Goal: Navigation & Orientation: Understand site structure

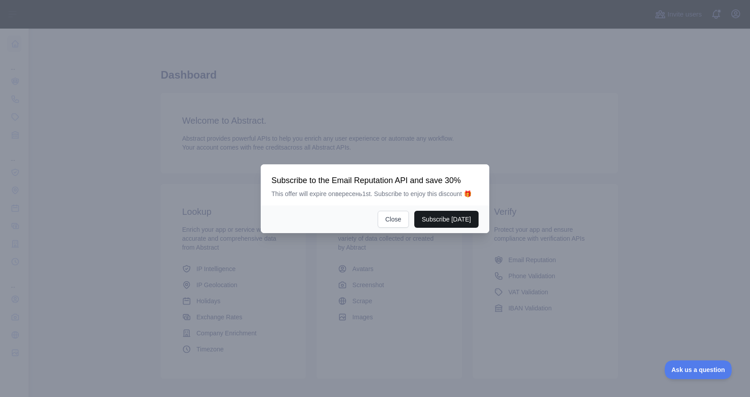
click at [437, 219] on button "Subscribe [DATE]" at bounding box center [446, 219] width 64 height 17
click at [405, 226] on button "Close" at bounding box center [393, 219] width 31 height 17
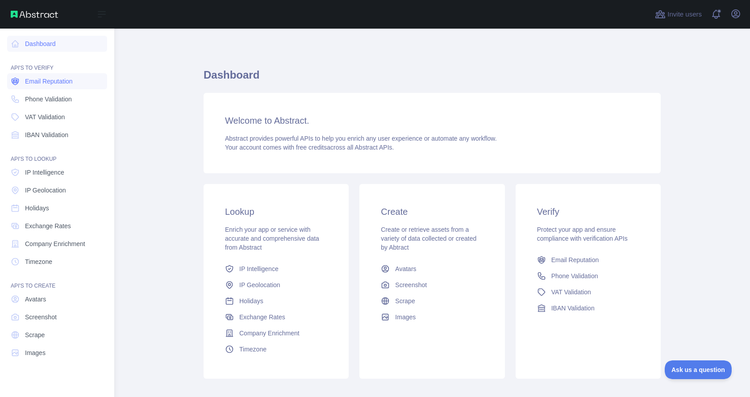
click at [62, 83] on span "Email Reputation" at bounding box center [49, 81] width 48 height 9
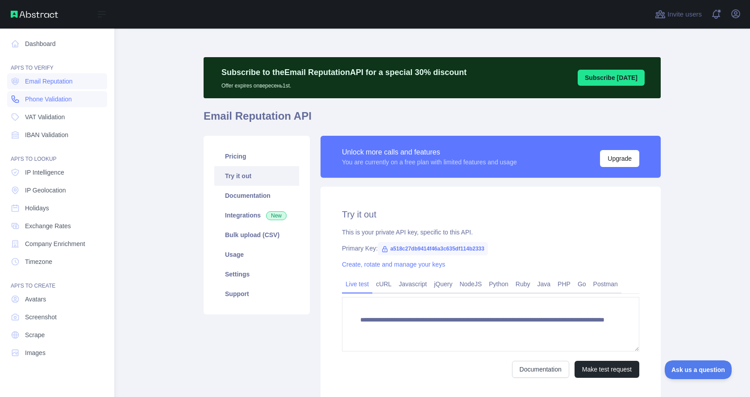
click at [66, 102] on span "Phone Validation" at bounding box center [48, 99] width 47 height 9
click at [69, 114] on link "VAT Validation" at bounding box center [57, 117] width 100 height 16
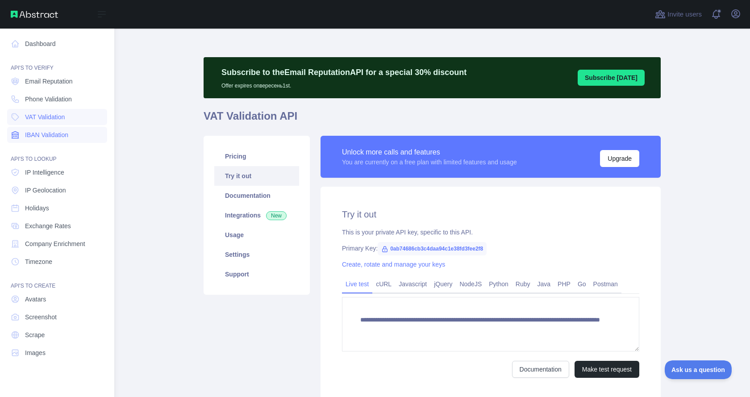
click at [74, 139] on link "IBAN Validation" at bounding box center [57, 135] width 100 height 16
click at [67, 85] on span "Email Reputation" at bounding box center [49, 81] width 48 height 9
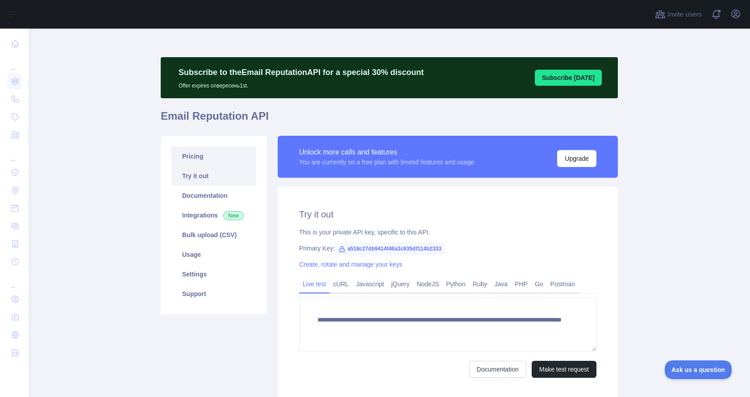
click at [215, 153] on link "Pricing" at bounding box center [213, 156] width 85 height 20
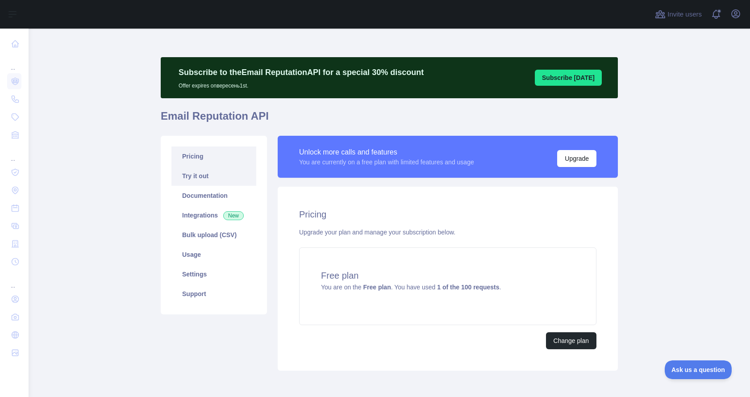
click at [205, 173] on link "Try it out" at bounding box center [213, 176] width 85 height 20
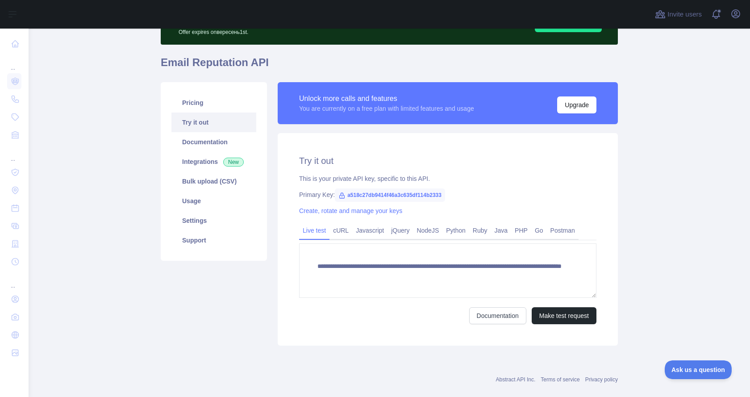
scroll to position [68, 0]
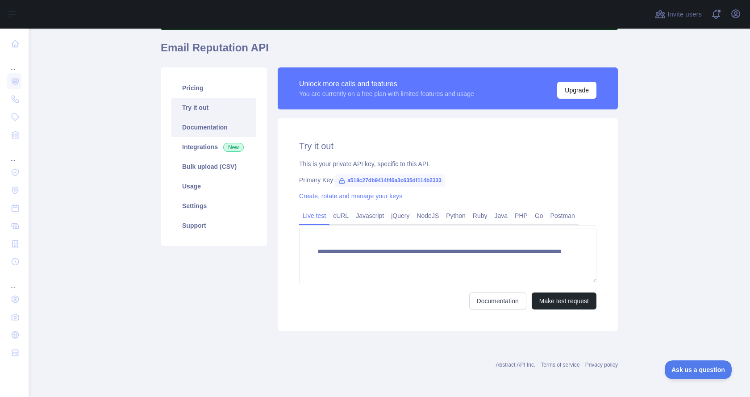
click at [215, 129] on link "Documentation" at bounding box center [213, 127] width 85 height 20
click at [225, 150] on span "New" at bounding box center [233, 147] width 21 height 9
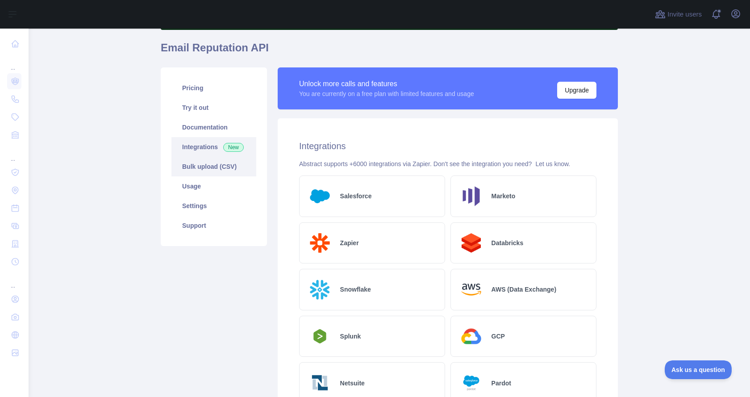
click at [218, 161] on link "Bulk upload (CSV)" at bounding box center [213, 167] width 85 height 20
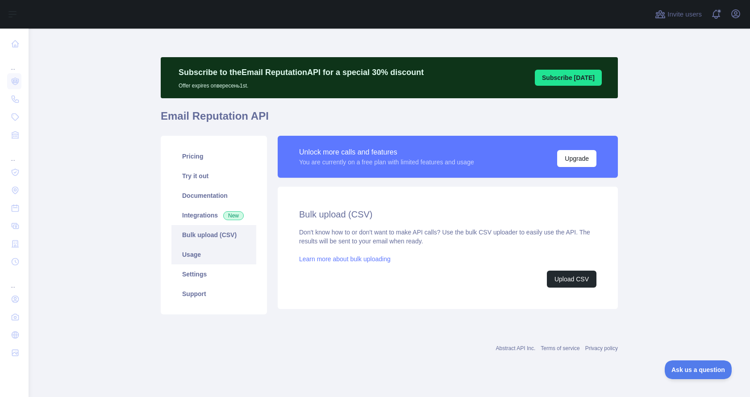
click at [216, 259] on link "Usage" at bounding box center [213, 255] width 85 height 20
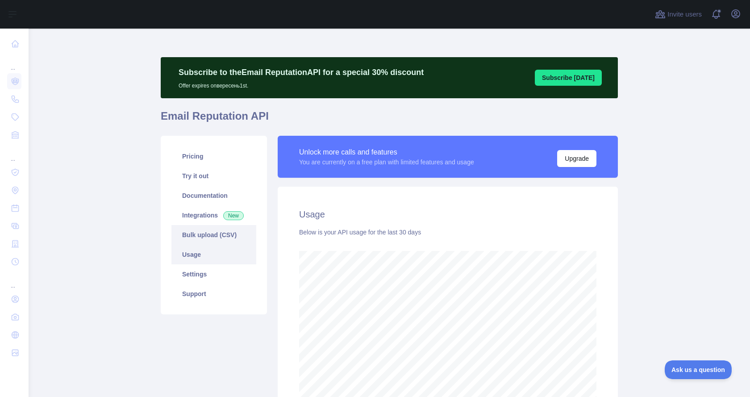
click at [211, 237] on link "Bulk upload (CSV)" at bounding box center [213, 235] width 85 height 20
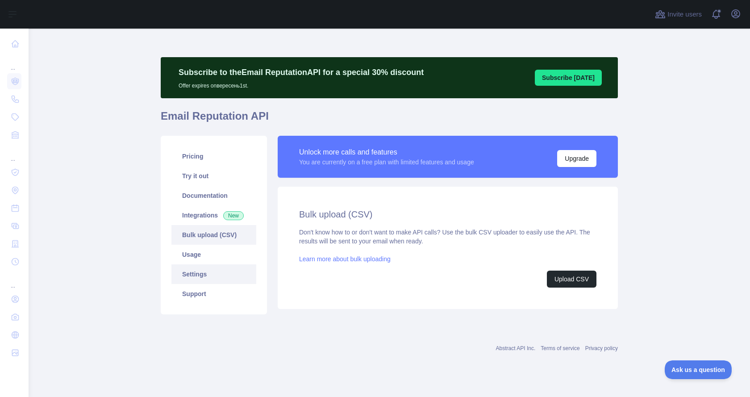
click at [198, 276] on link "Settings" at bounding box center [213, 274] width 85 height 20
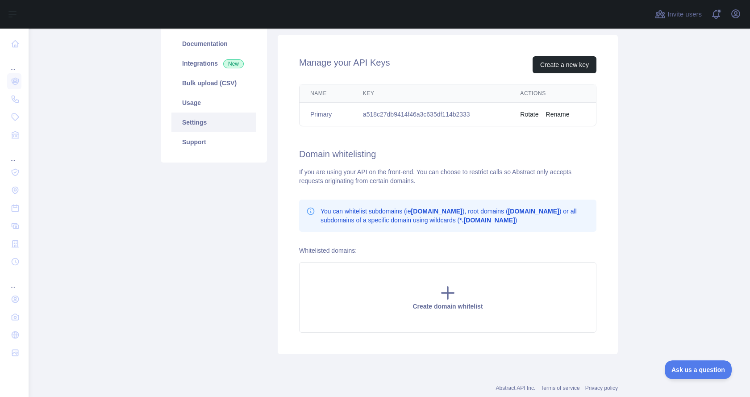
scroll to position [175, 0]
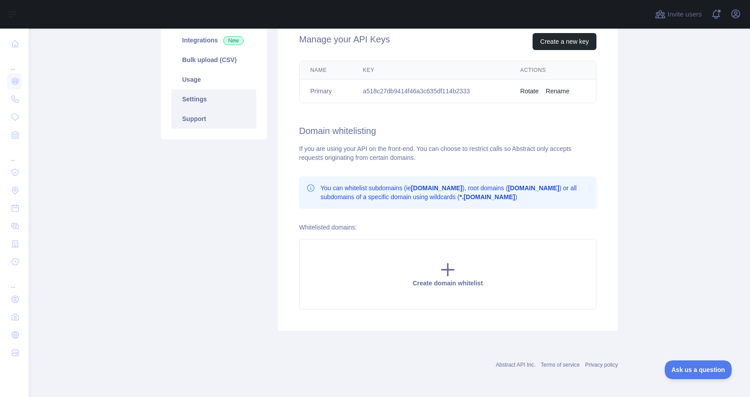
click at [230, 126] on link "Support" at bounding box center [213, 119] width 85 height 20
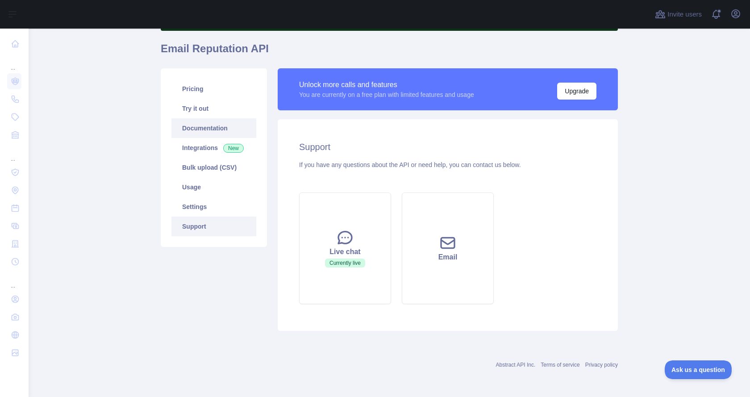
scroll to position [67, 0]
